Goal: Task Accomplishment & Management: Use online tool/utility

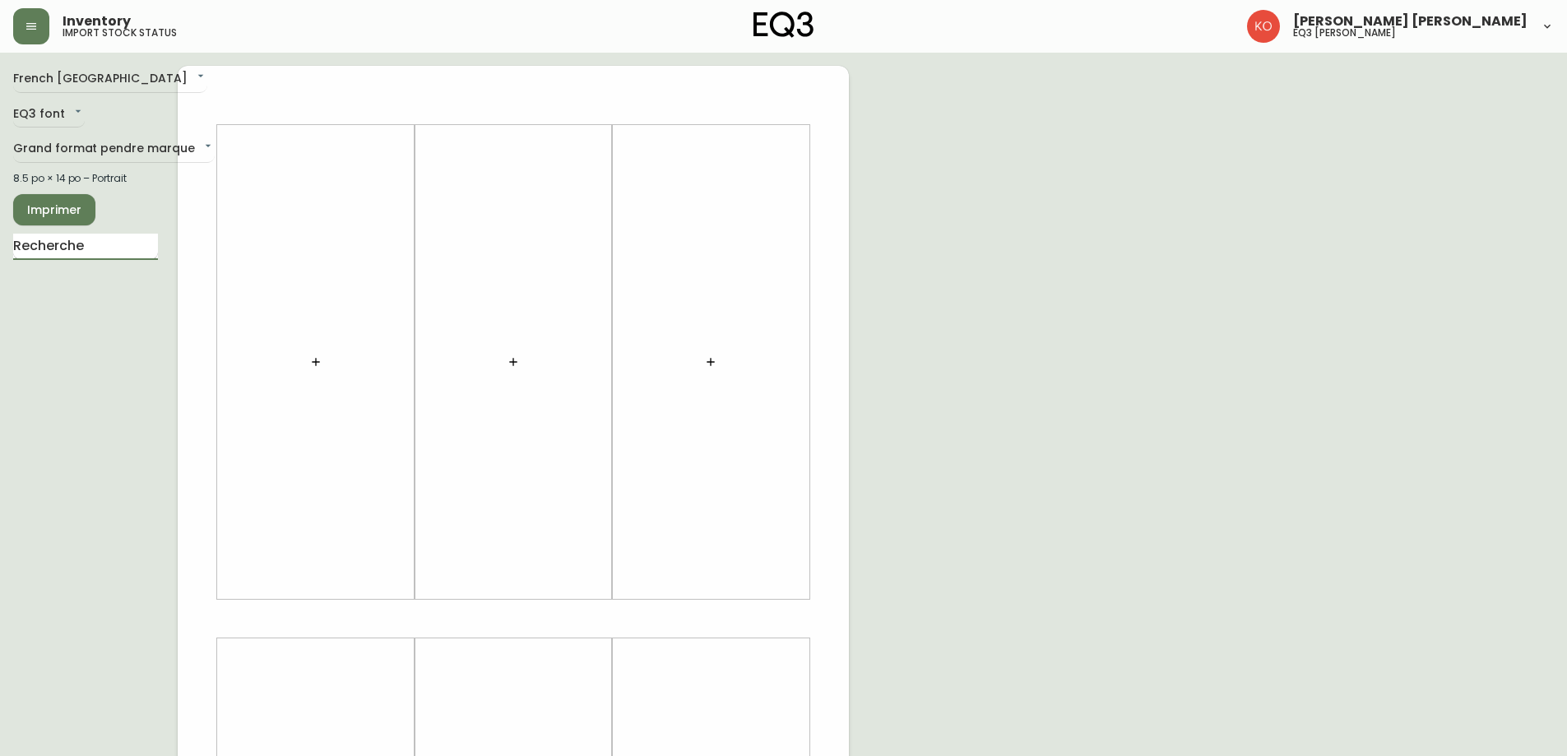
click at [90, 252] on input "text" at bounding box center [85, 247] width 145 height 26
drag, startPoint x: 122, startPoint y: 240, endPoint x: 0, endPoint y: 285, distance: 129.8
click at [0, 285] on main "French Canada fr_CA EQ3 font EQ3 Grand format pendre marque large 8.5 po × 14 p…" at bounding box center [783, 612] width 1567 height 1118
type input "DOSRET"
drag, startPoint x: 136, startPoint y: 250, endPoint x: 0, endPoint y: 266, distance: 136.6
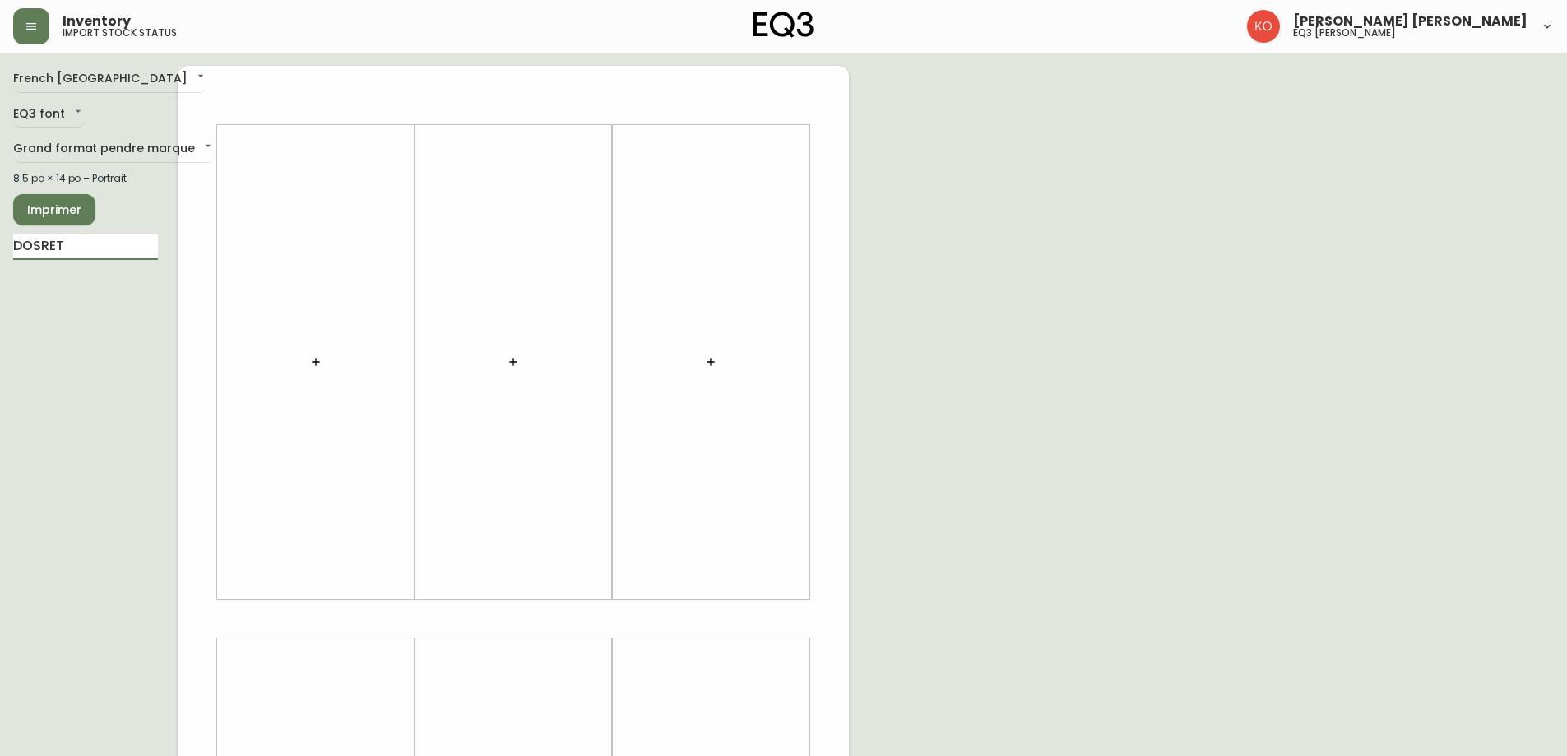
click at [0, 266] on main "French Canada fr_CA EQ3 font EQ3 Grand format pendre marque large 8.5 po × 14 p…" at bounding box center [783, 612] width 1567 height 1118
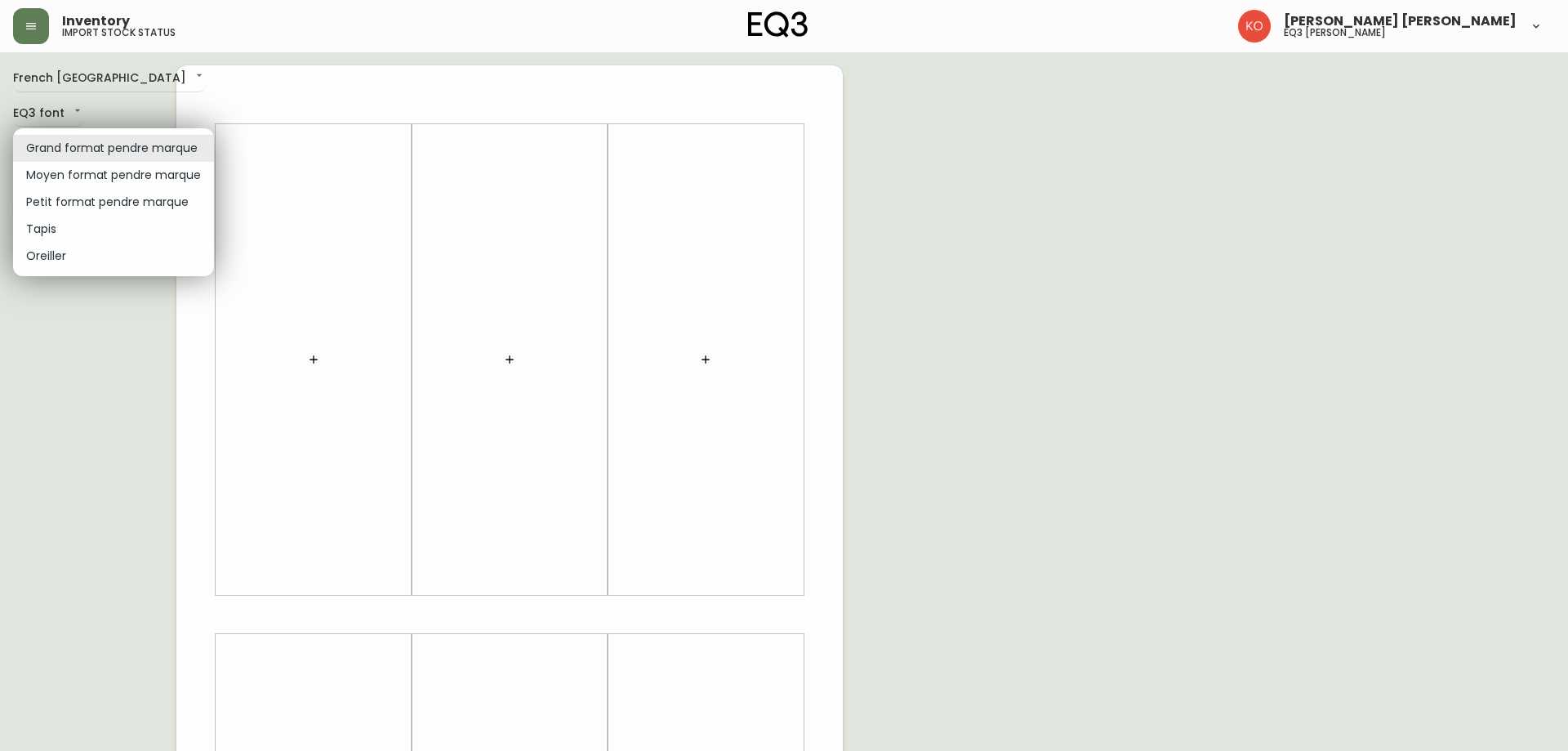
click at [130, 139] on body "Inventory import stock status [PERSON_NAME] [PERSON_NAME] eq3 laval - [PERSON_N…" at bounding box center [784, 581] width 1568 height 1163
click at [100, 175] on li "Moyen format pendre marque" at bounding box center [113, 175] width 201 height 27
type input "medium"
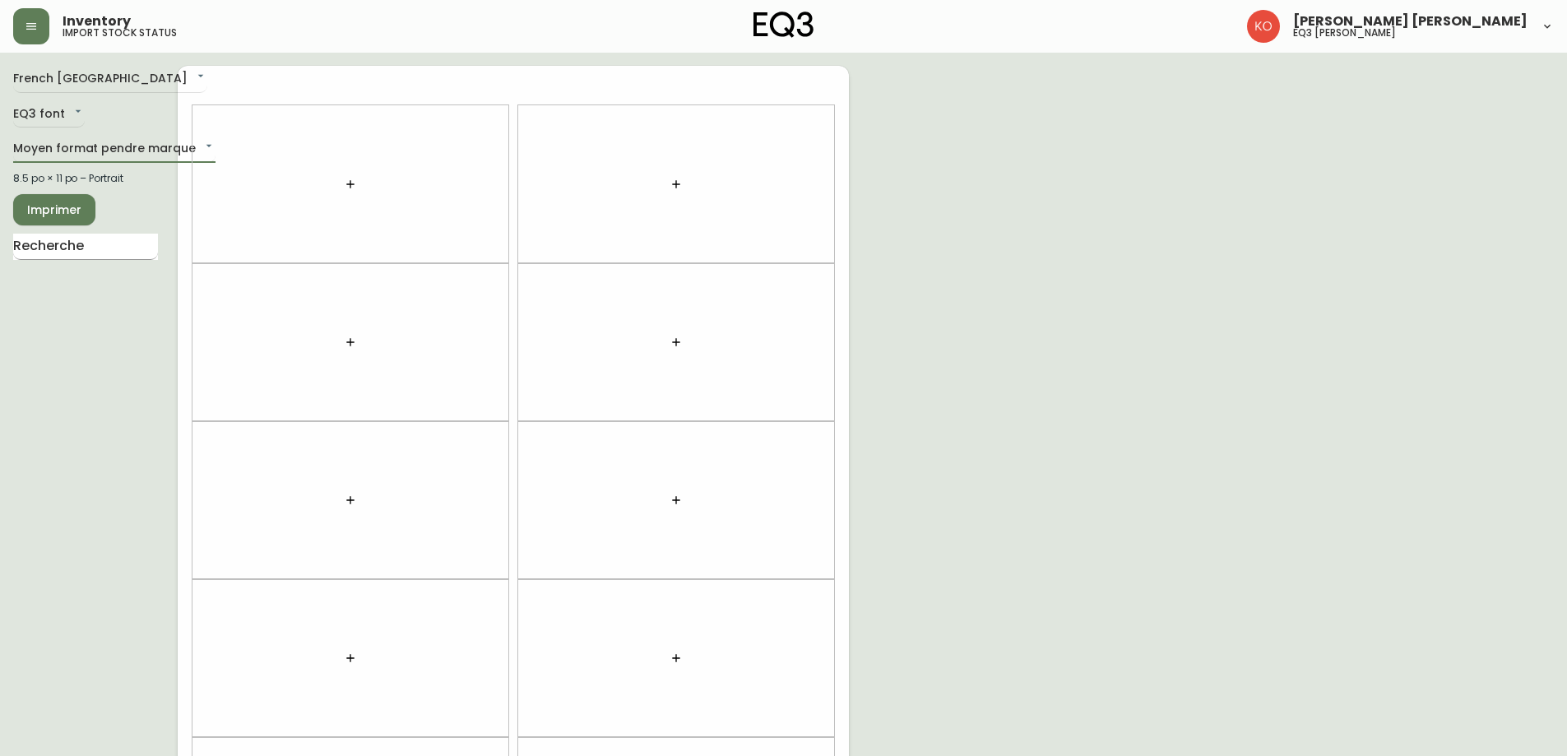
click at [86, 249] on input "text" at bounding box center [85, 247] width 145 height 26
type input "DOSRET"
drag, startPoint x: 86, startPoint y: 249, endPoint x: 0, endPoint y: 253, distance: 85.6
click at [0, 253] on main "French Canada fr_CA EQ3 font EQ3 Moyen format pendre marque medium 8.5 po × 11 …" at bounding box center [783, 494] width 1567 height 882
click at [147, 150] on body "Inventory import stock status [PERSON_NAME] [PERSON_NAME] eq3 laval - [PERSON_N…" at bounding box center [783, 467] width 1567 height 934
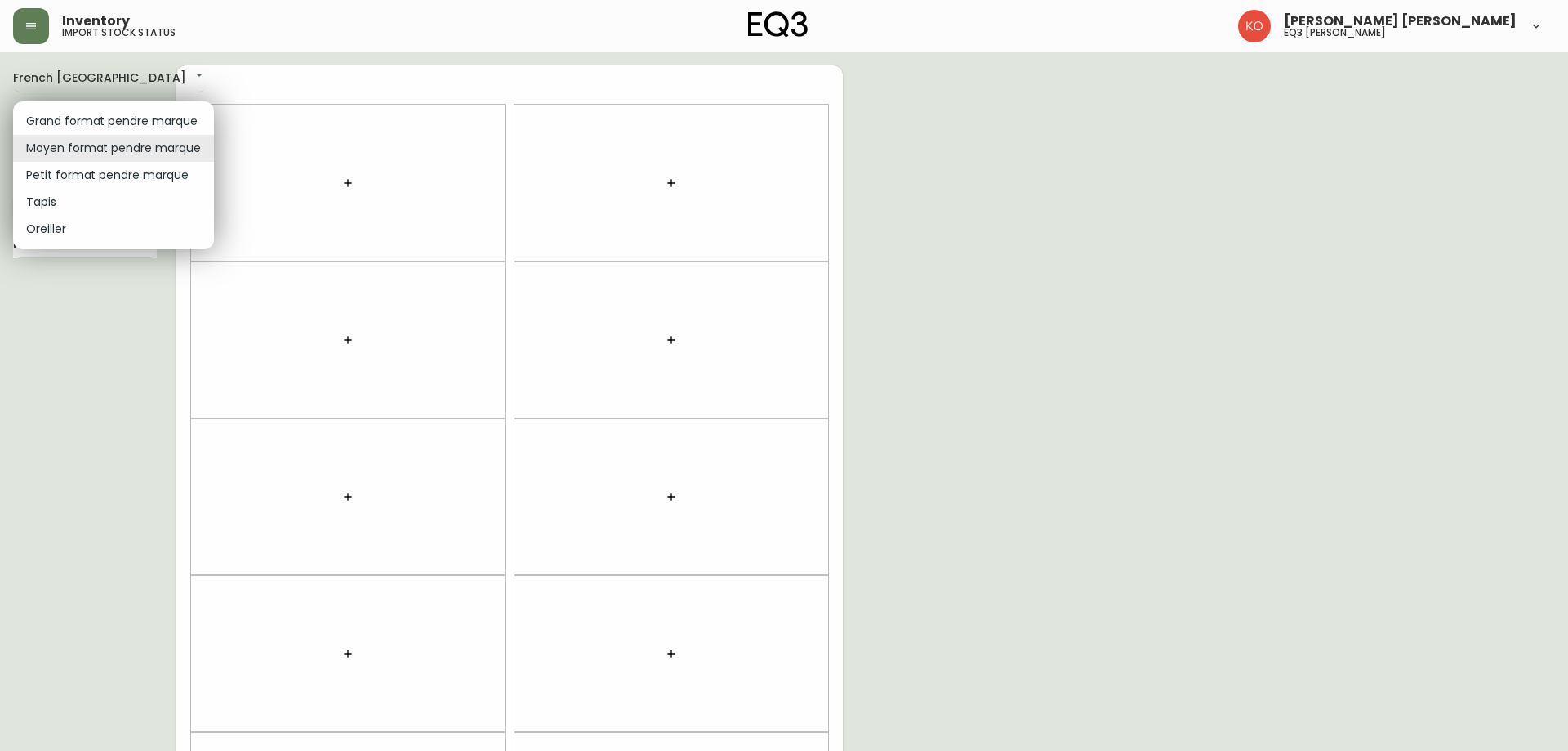
click at [114, 110] on li "Grand format pendre marque" at bounding box center [113, 121] width 201 height 27
type input "large"
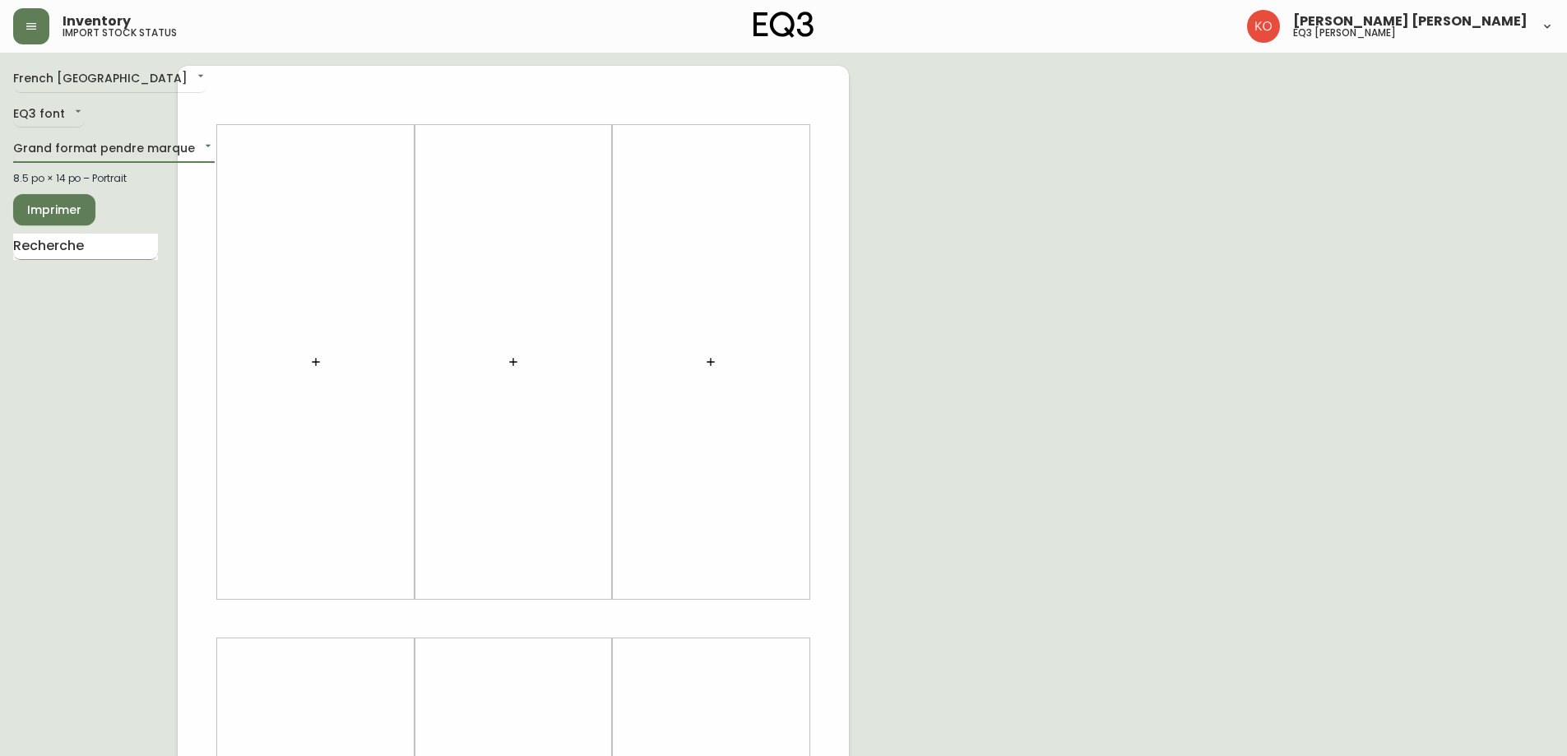
click at [95, 248] on input "text" at bounding box center [85, 247] width 145 height 26
type input "D"
click at [113, 243] on input "text" at bounding box center [85, 247] width 145 height 26
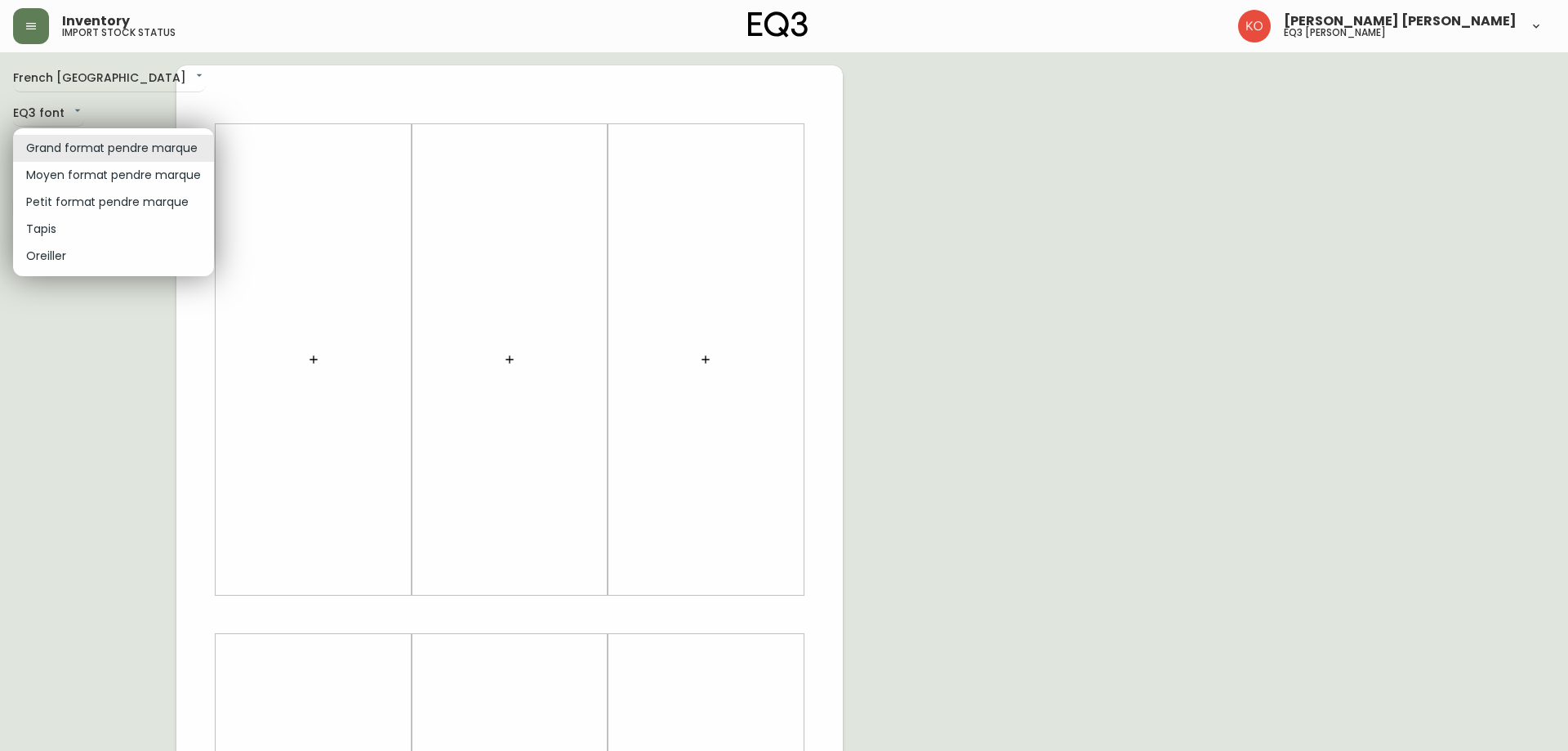
click at [159, 149] on body "Inventory import stock status [PERSON_NAME] [PERSON_NAME] eq3 laval - [PERSON_N…" at bounding box center [784, 581] width 1568 height 1163
click at [166, 151] on li "Grand format pendre marque" at bounding box center [113, 148] width 201 height 27
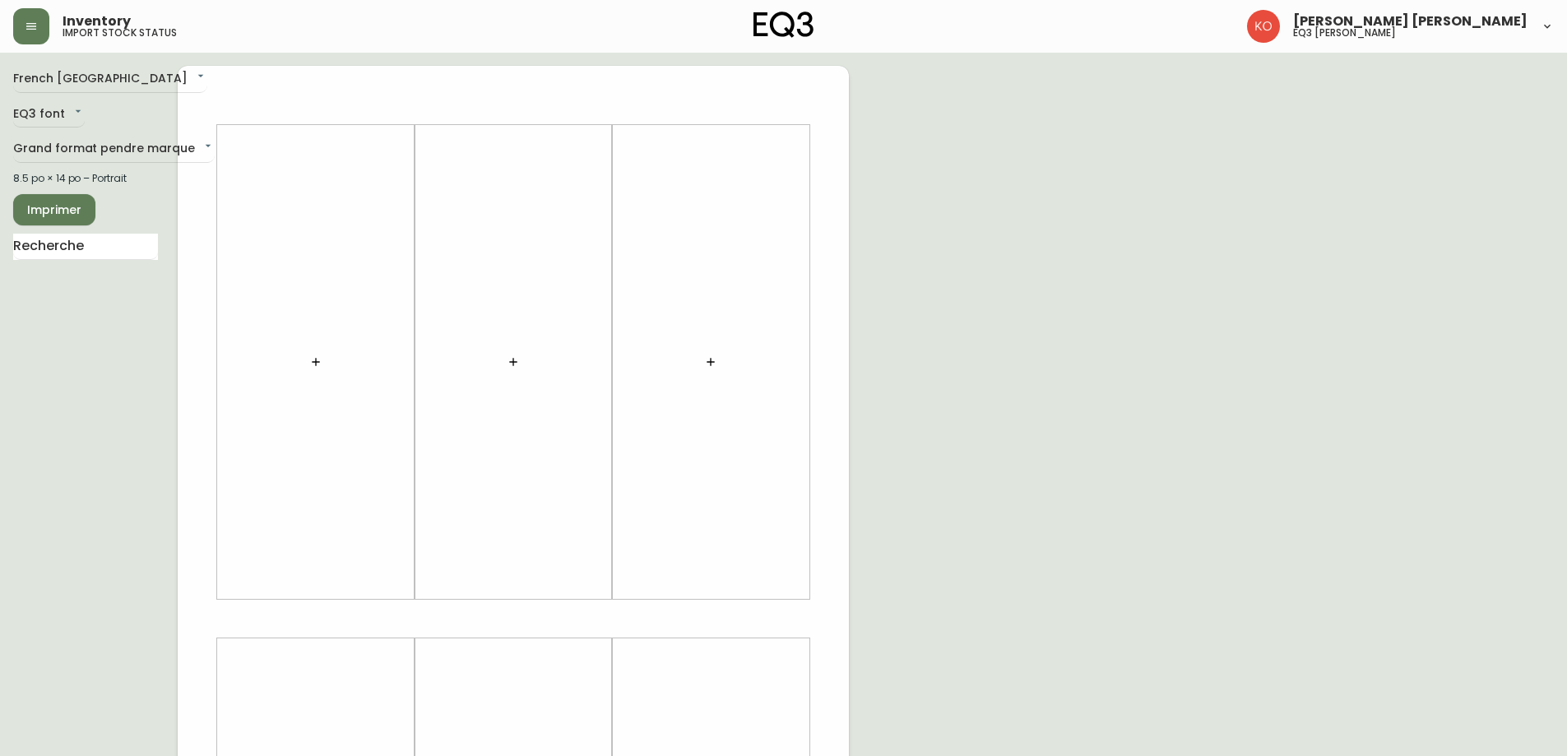
click at [335, 381] on div at bounding box center [316, 362] width 178 height 458
click at [64, 255] on input "text" at bounding box center [85, 247] width 145 height 26
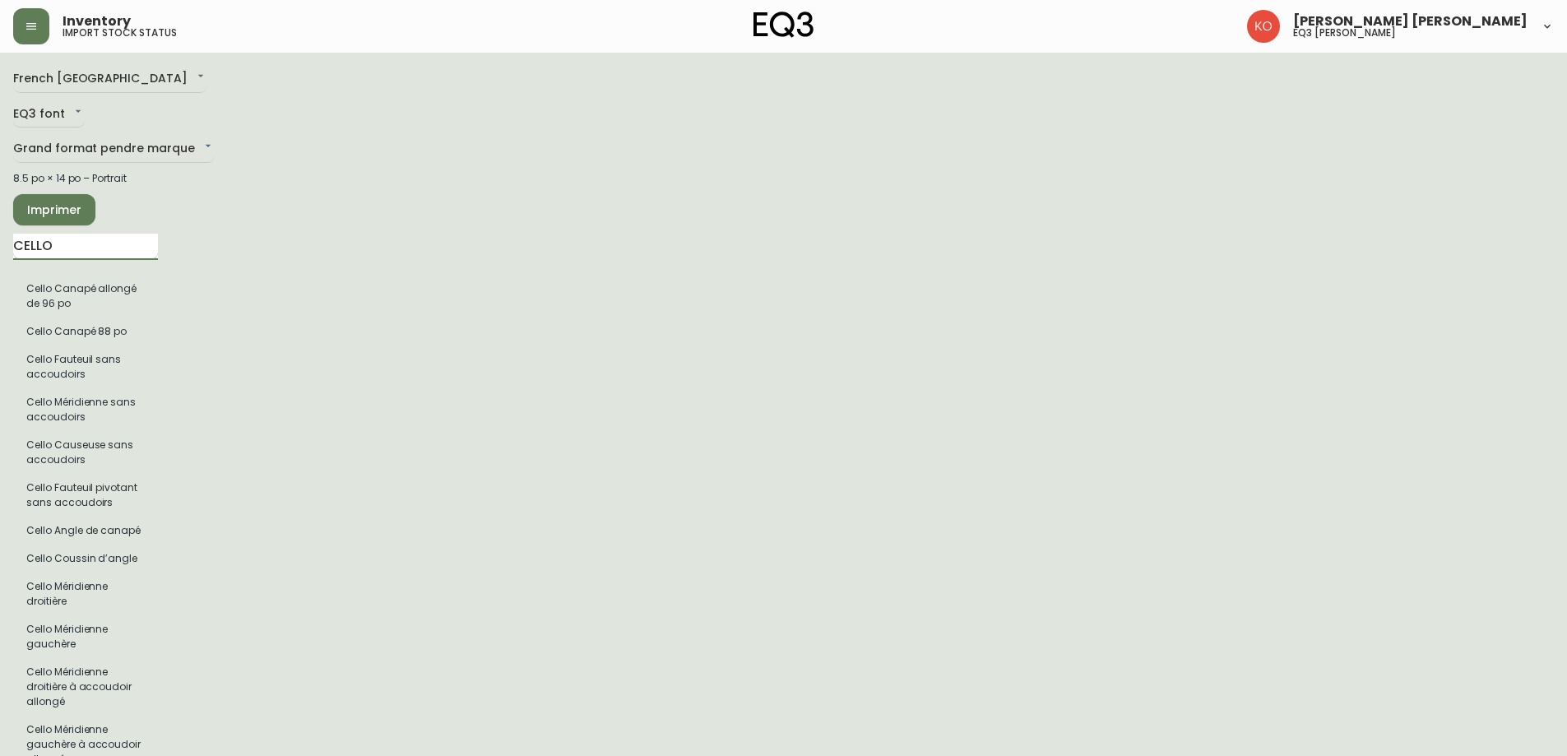
type input "CELLO"
drag, startPoint x: 128, startPoint y: 245, endPoint x: 0, endPoint y: 272, distance: 131.1
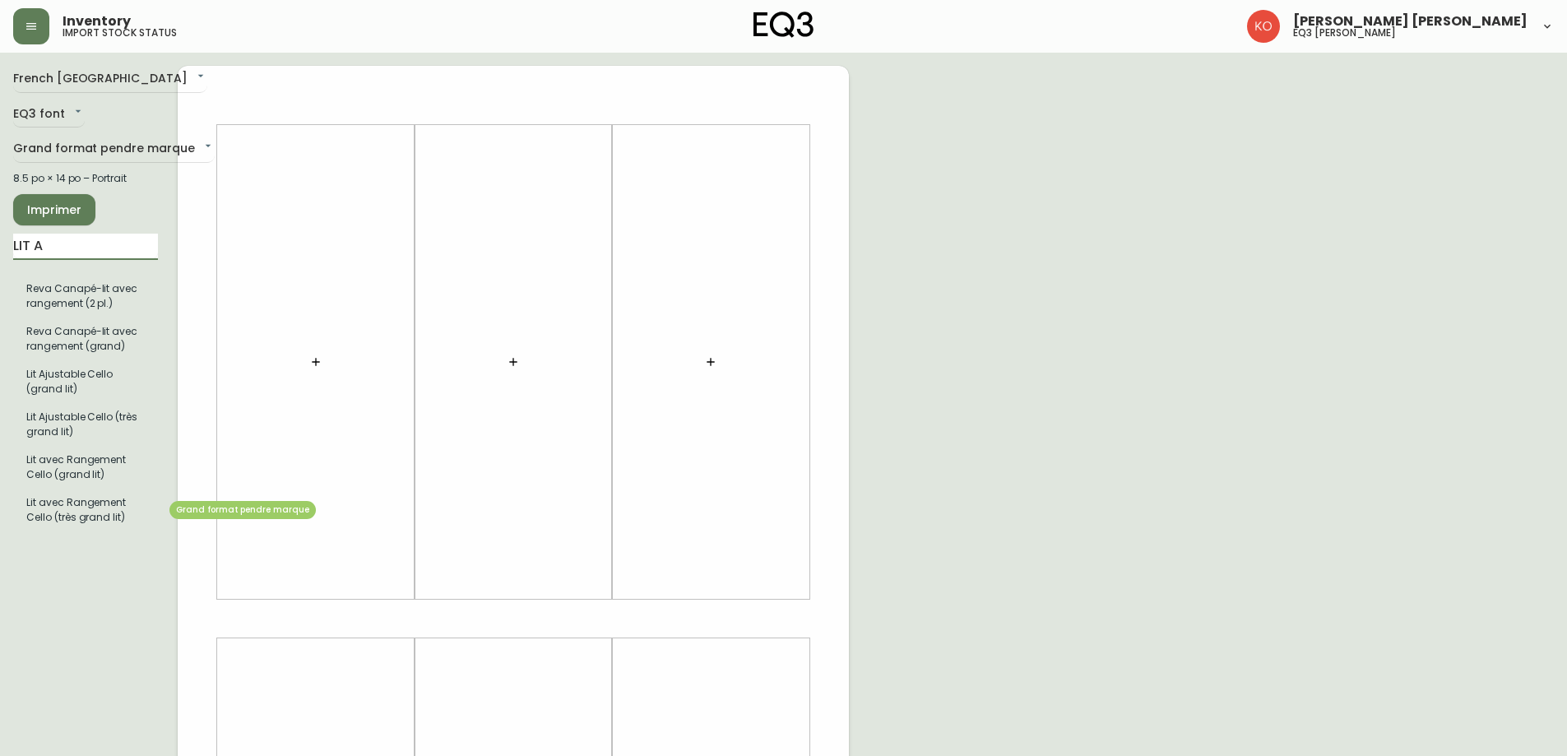
type input "LIT A"
